Goal: Task Accomplishment & Management: Use online tool/utility

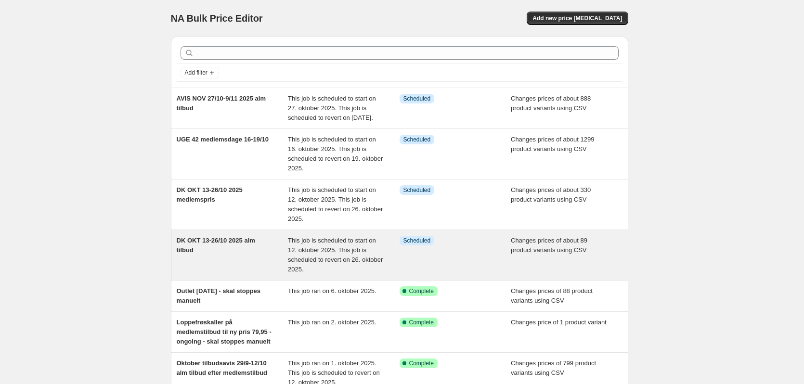
click at [257, 263] on div "DK OKT 13-26/10 2025 alm tilbud" at bounding box center [233, 255] width 112 height 39
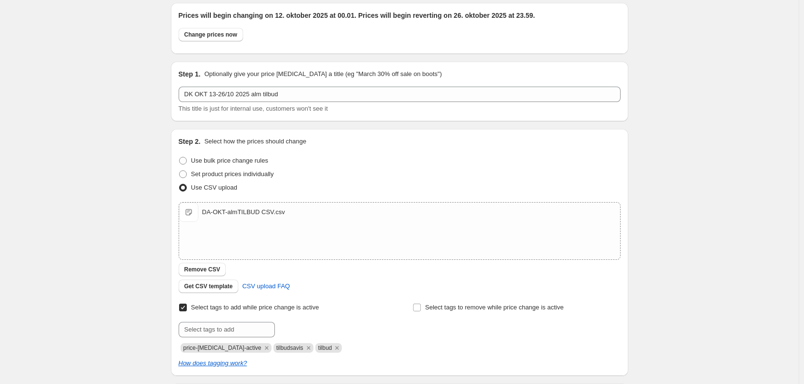
scroll to position [48, 0]
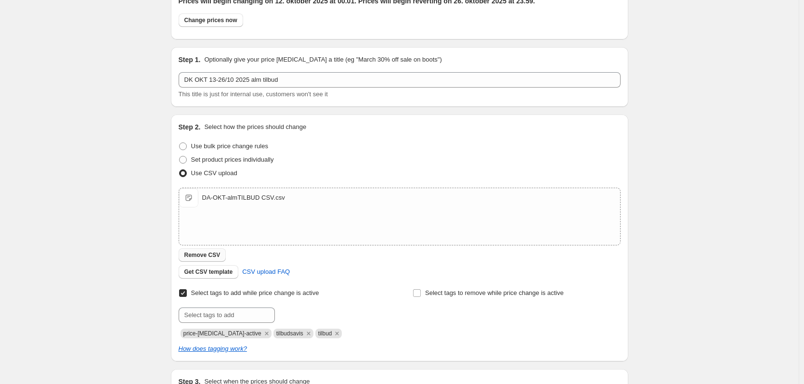
click at [201, 252] on span "Remove CSV" at bounding box center [202, 255] width 36 height 8
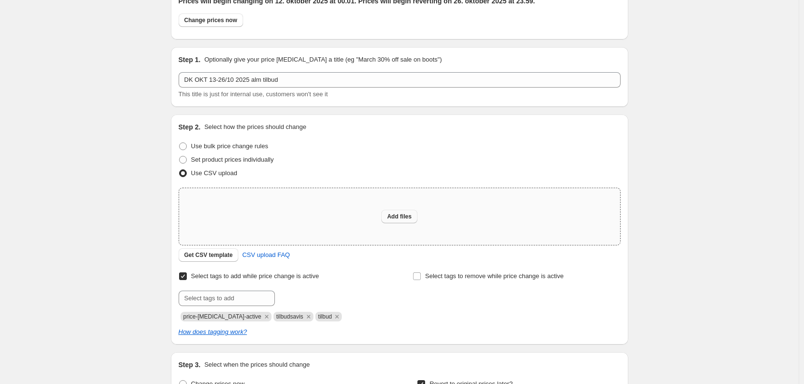
click at [414, 218] on button "Add files" at bounding box center [399, 216] width 36 height 13
type input "C:\fakepath\DA-OKT-almTILBUD CSV.csv"
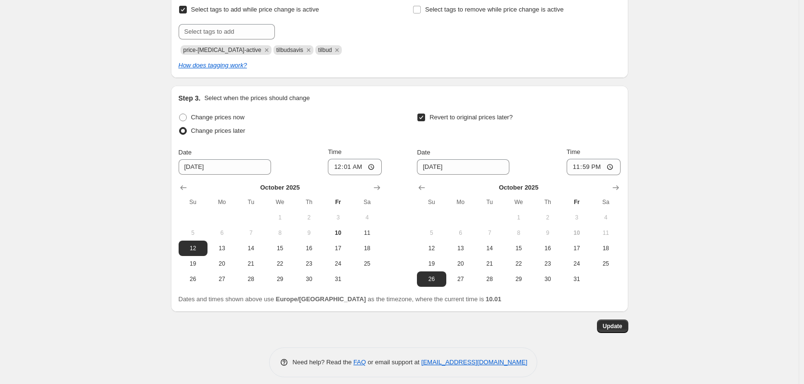
scroll to position [339, 0]
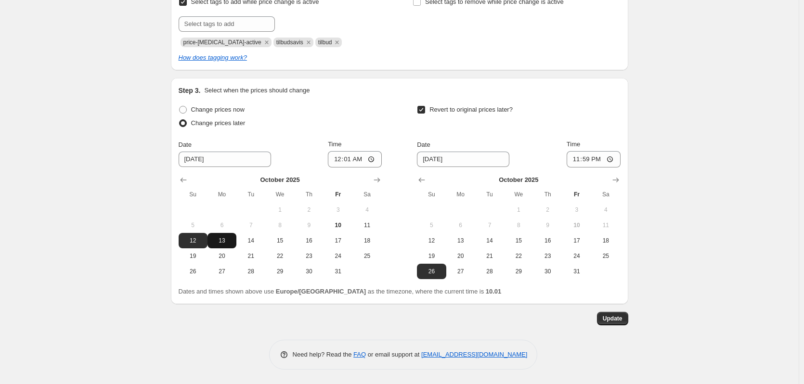
click at [226, 243] on span "13" at bounding box center [221, 241] width 21 height 8
type input "[DATE]"
click at [618, 317] on span "Update" at bounding box center [613, 319] width 20 height 8
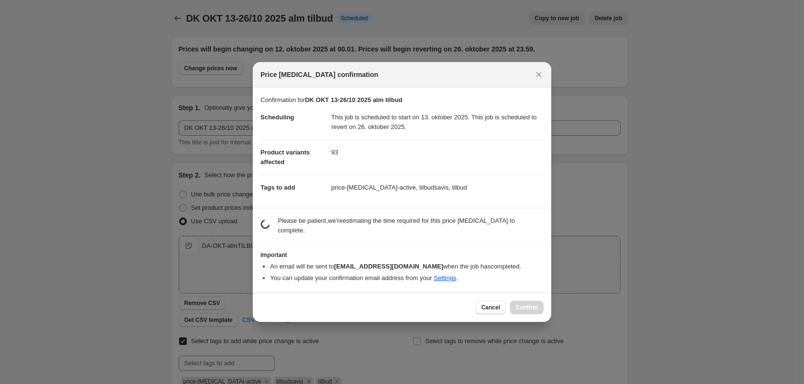
scroll to position [0, 0]
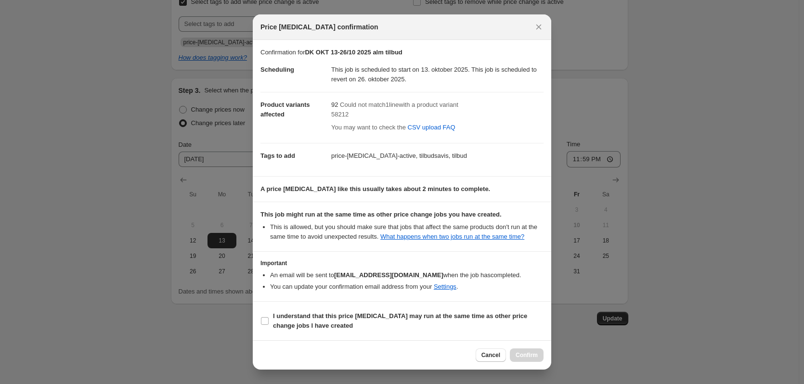
click at [338, 115] on span "58212" at bounding box center [339, 114] width 17 height 7
click at [264, 317] on input "I understand that this price [MEDICAL_DATA] may run at the same time as other p…" at bounding box center [265, 321] width 8 height 8
checkbox input "true"
click at [528, 356] on span "Confirm" at bounding box center [527, 356] width 22 height 8
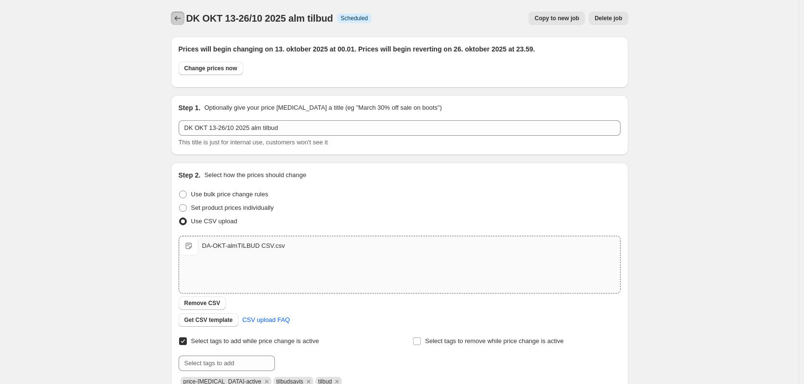
click at [182, 16] on icon "Price change jobs" at bounding box center [178, 18] width 10 height 10
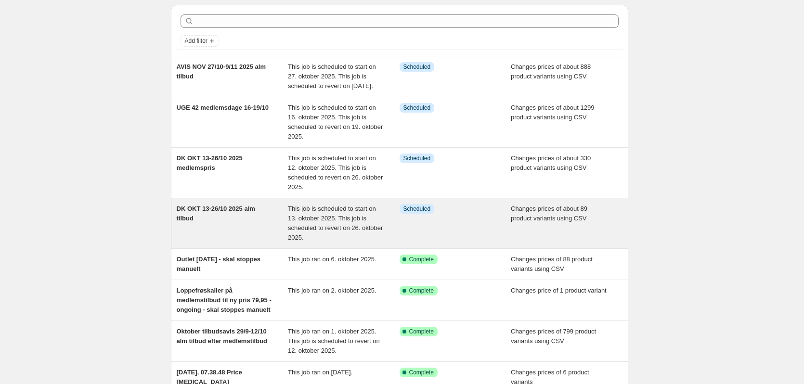
scroll to position [48, 0]
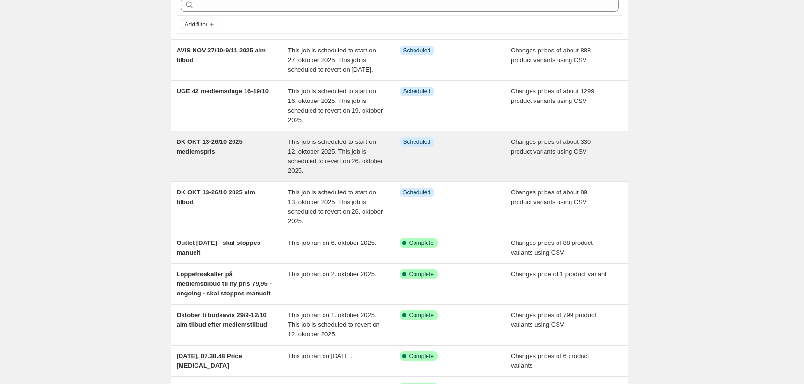
click at [267, 163] on div "DK OKT 13-26/10 2025 medlemspris" at bounding box center [233, 156] width 112 height 39
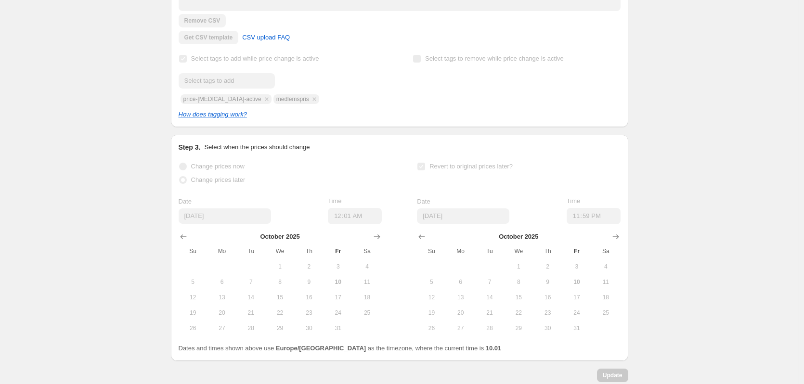
scroll to position [289, 0]
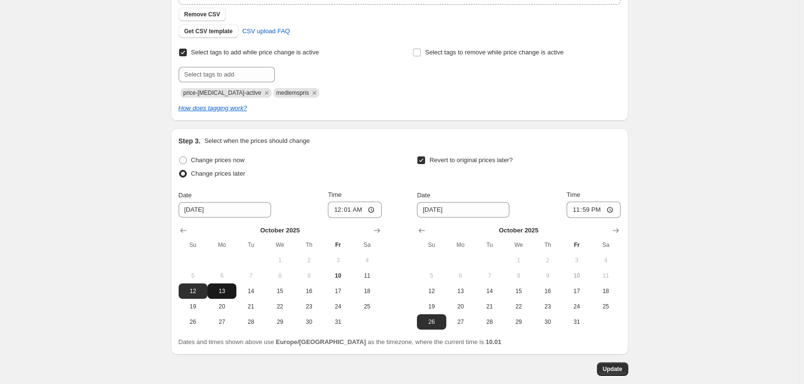
click at [222, 292] on span "13" at bounding box center [221, 291] width 21 height 8
type input "[DATE]"
click at [612, 369] on span "Update" at bounding box center [613, 369] width 20 height 8
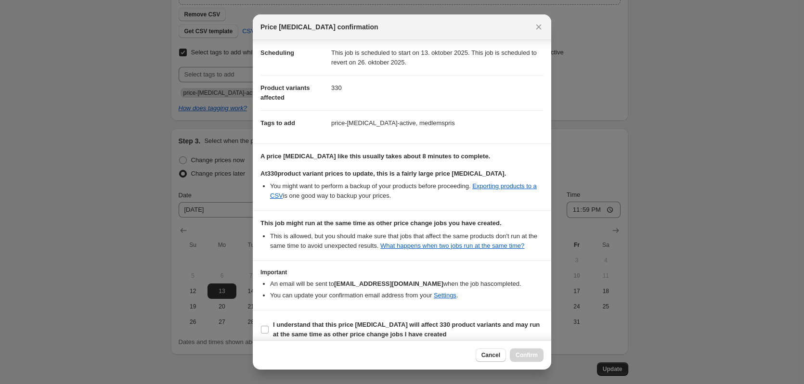
scroll to position [26, 0]
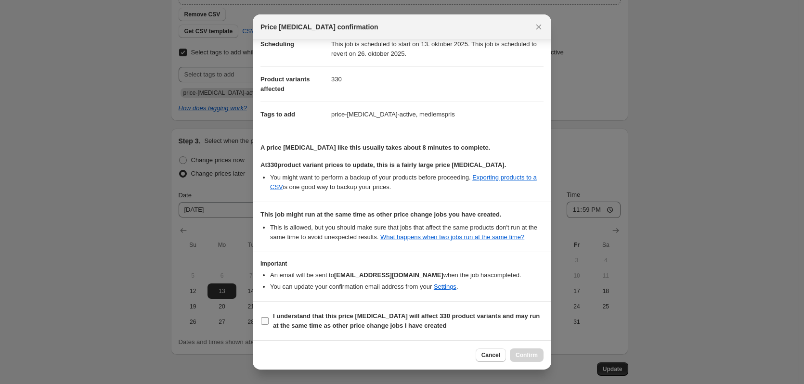
click at [261, 326] on label "I understand that this price [MEDICAL_DATA] will affect 330 product variants an…" at bounding box center [402, 321] width 283 height 23
click at [261, 325] on input "I understand that this price [MEDICAL_DATA] will affect 330 product variants an…" at bounding box center [265, 321] width 8 height 8
checkbox input "true"
click at [528, 358] on span "Confirm" at bounding box center [527, 356] width 22 height 8
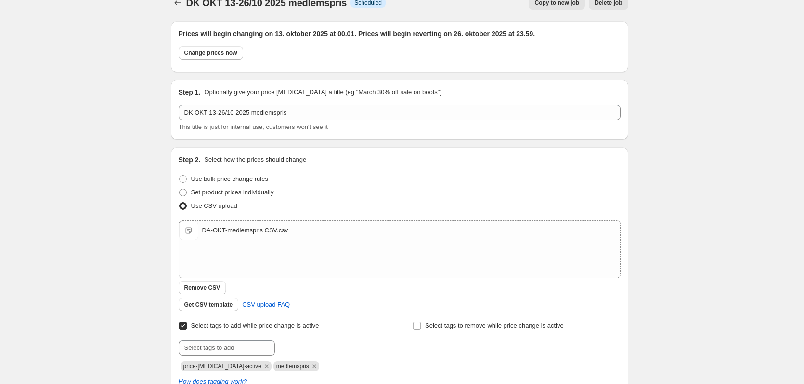
scroll to position [0, 0]
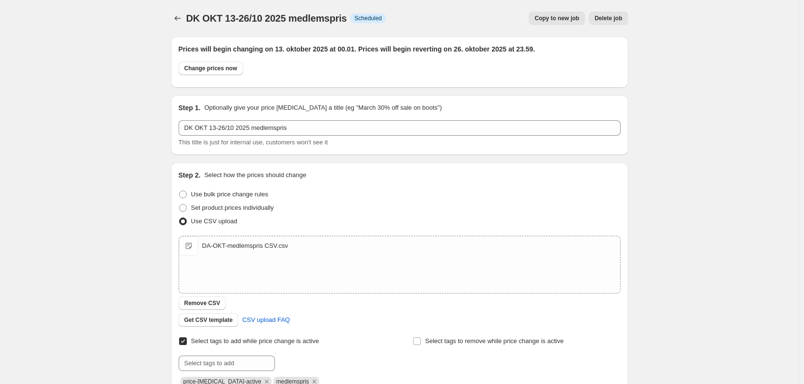
click at [170, 20] on div "DK OKT 13-26/10 2025 medlemspris. This page is ready DK OKT 13-26/10 2025 medle…" at bounding box center [399, 362] width 481 height 724
click at [182, 17] on icon "Price change jobs" at bounding box center [178, 18] width 10 height 10
